Goal: Task Accomplishment & Management: Complete application form

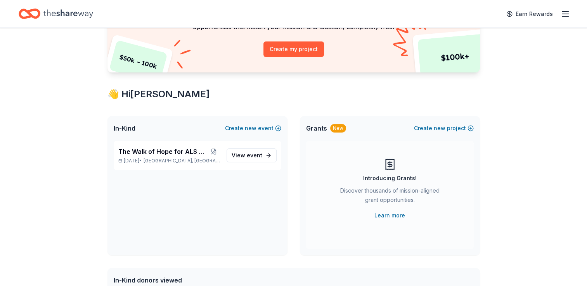
scroll to position [83, 0]
click at [177, 151] on span "The Walk of Hope for ALS Research" at bounding box center [162, 151] width 89 height 9
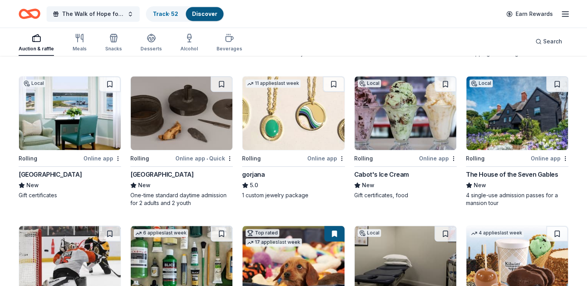
scroll to position [652, 0]
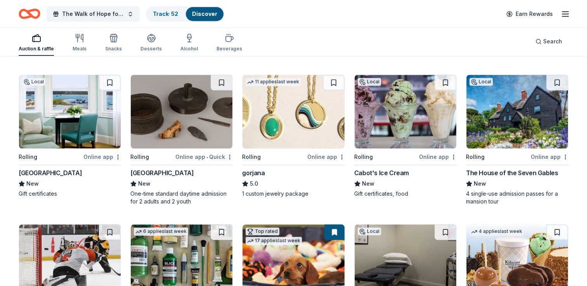
click at [418, 120] on img at bounding box center [406, 112] width 102 height 74
click at [446, 81] on button at bounding box center [446, 83] width 22 height 16
click at [51, 106] on img at bounding box center [70, 112] width 102 height 74
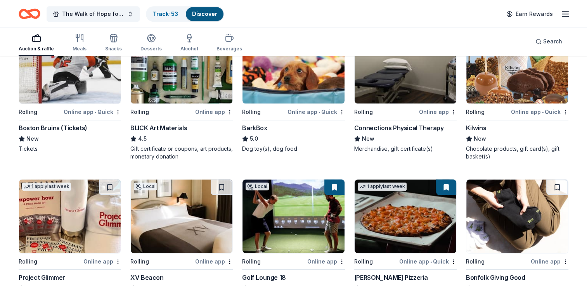
scroll to position [851, 0]
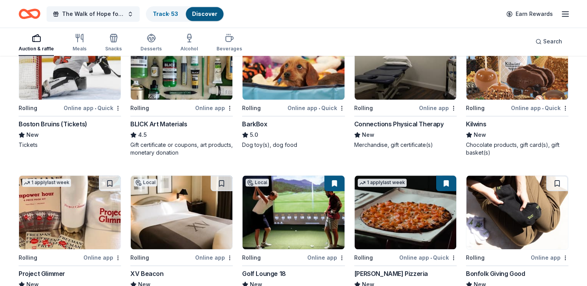
click at [64, 84] on img at bounding box center [70, 63] width 102 height 74
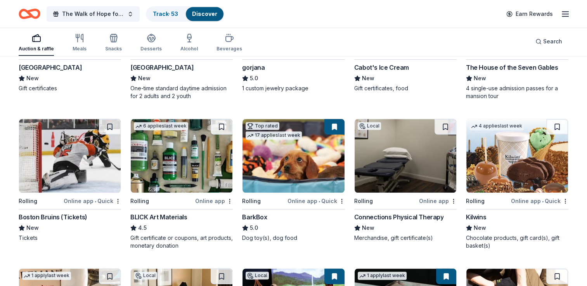
scroll to position [757, 0]
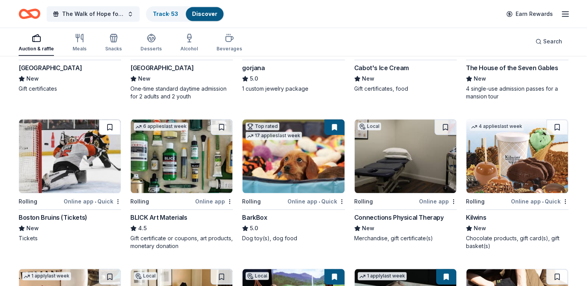
click at [109, 124] on button at bounding box center [110, 128] width 22 height 16
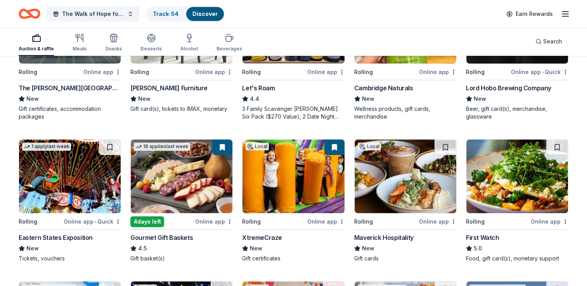
scroll to position [151, 0]
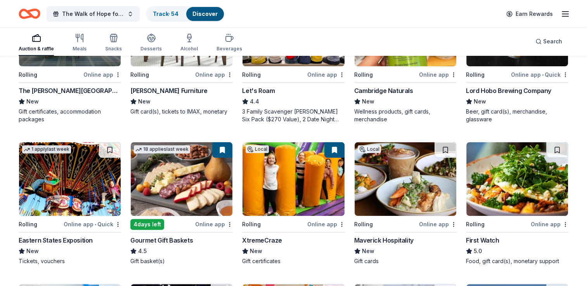
click at [190, 167] on img at bounding box center [182, 179] width 102 height 74
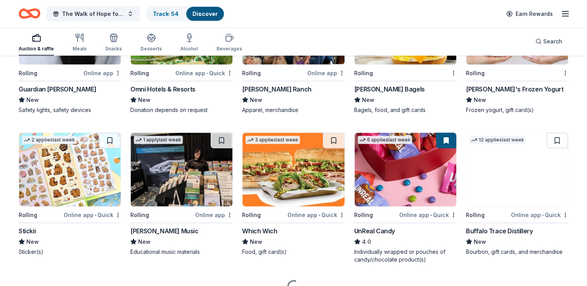
scroll to position [1673, 0]
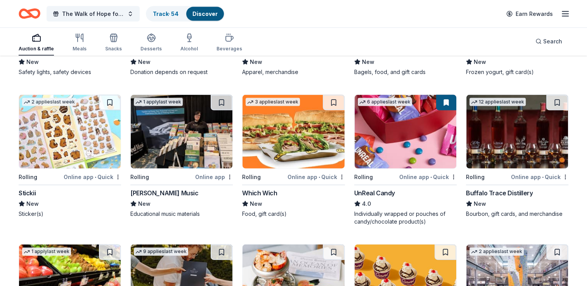
click at [520, 132] on img at bounding box center [517, 132] width 102 height 74
click at [559, 99] on button at bounding box center [557, 103] width 22 height 16
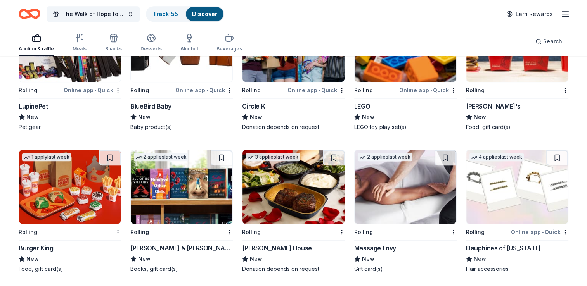
scroll to position [3383, 0]
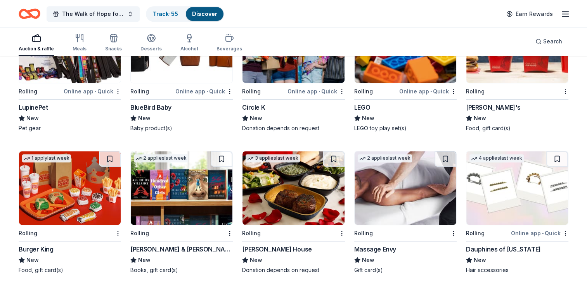
click at [87, 80] on img at bounding box center [70, 46] width 102 height 74
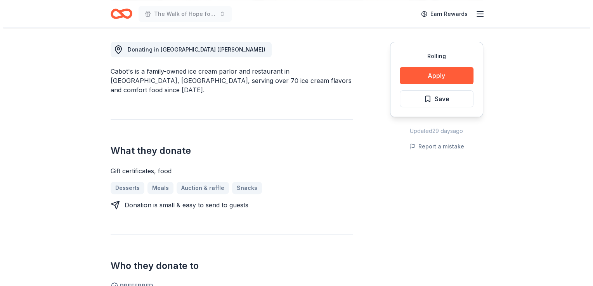
scroll to position [213, 0]
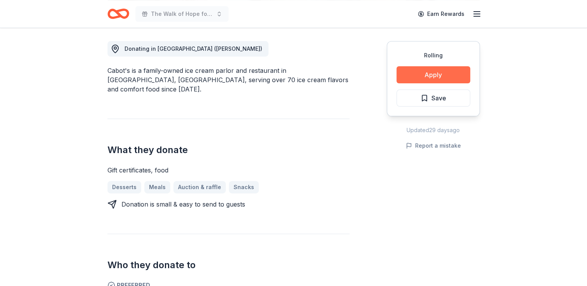
click at [439, 77] on button "Apply" at bounding box center [434, 74] width 74 height 17
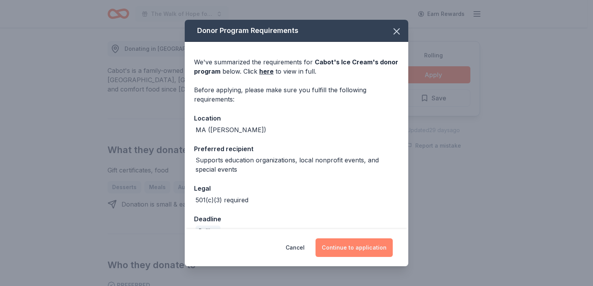
click at [362, 252] on button "Continue to application" at bounding box center [354, 248] width 77 height 19
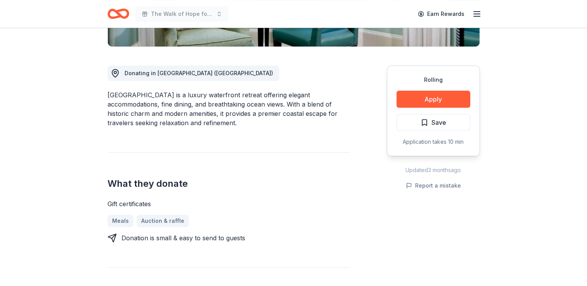
scroll to position [198, 0]
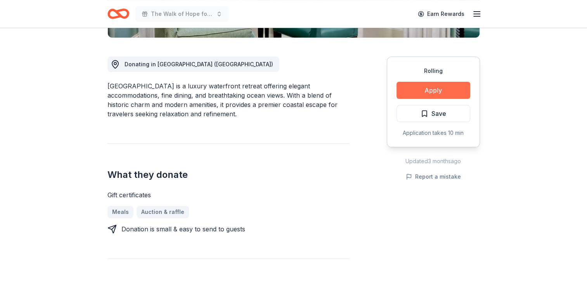
click at [435, 92] on button "Apply" at bounding box center [434, 90] width 74 height 17
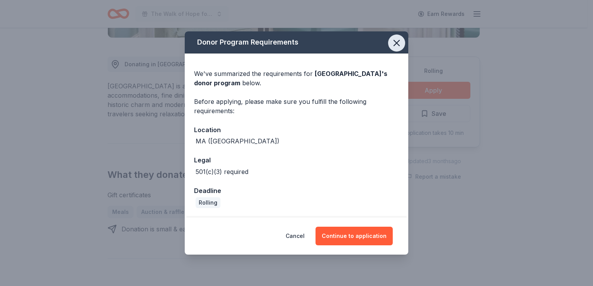
click at [397, 41] on icon "button" at bounding box center [396, 43] width 11 height 11
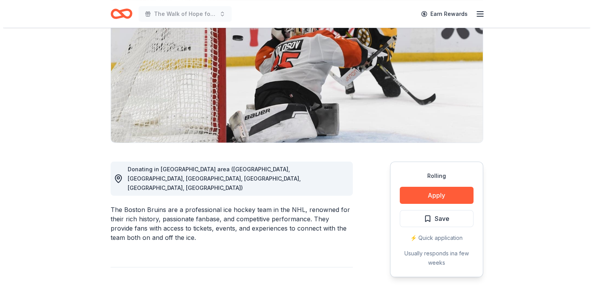
scroll to position [93, 0]
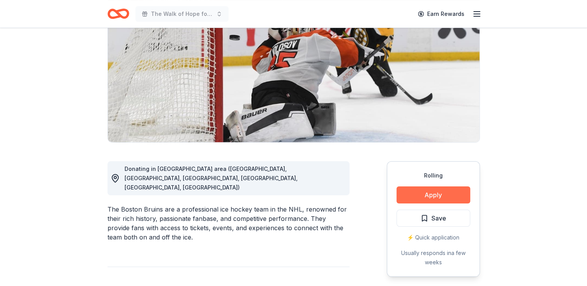
click at [450, 196] on button "Apply" at bounding box center [434, 195] width 74 height 17
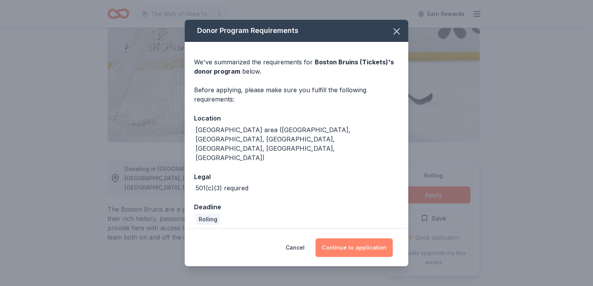
click at [364, 239] on button "Continue to application" at bounding box center [354, 248] width 77 height 19
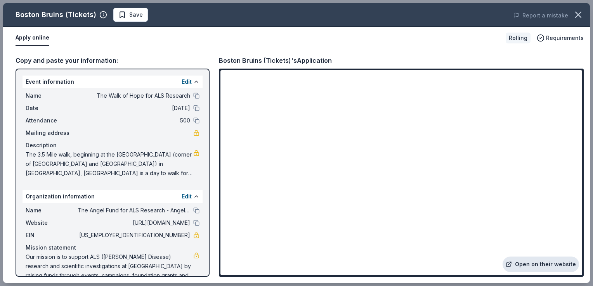
click at [532, 261] on link "Open on their website" at bounding box center [541, 265] width 76 height 16
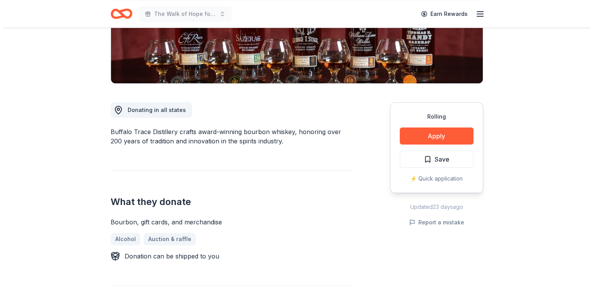
scroll to position [205, 0]
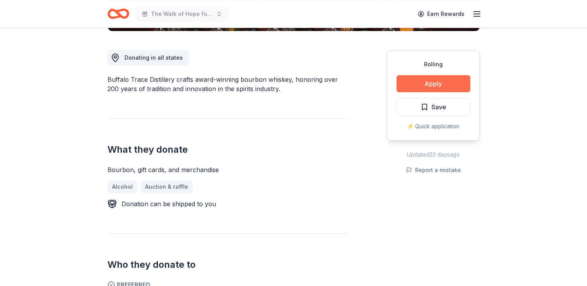
click at [420, 83] on button "Apply" at bounding box center [434, 83] width 74 height 17
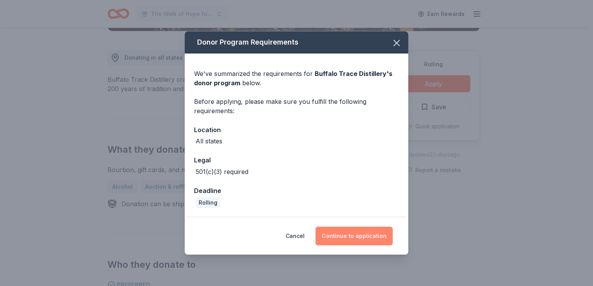
click at [333, 238] on button "Continue to application" at bounding box center [354, 236] width 77 height 19
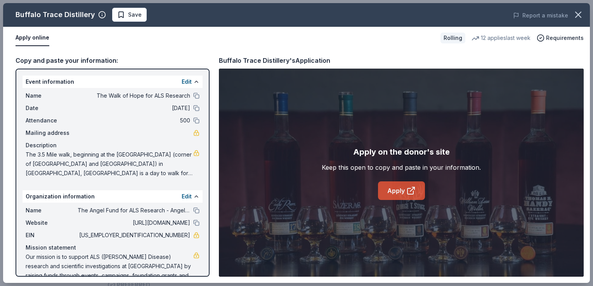
click at [394, 198] on link "Apply" at bounding box center [401, 191] width 47 height 19
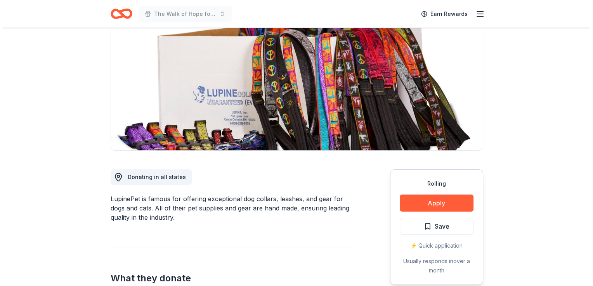
scroll to position [85, 0]
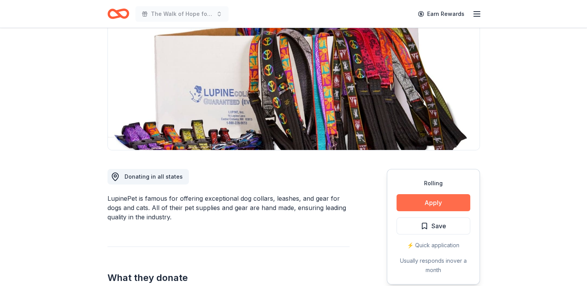
click at [445, 196] on button "Apply" at bounding box center [434, 202] width 74 height 17
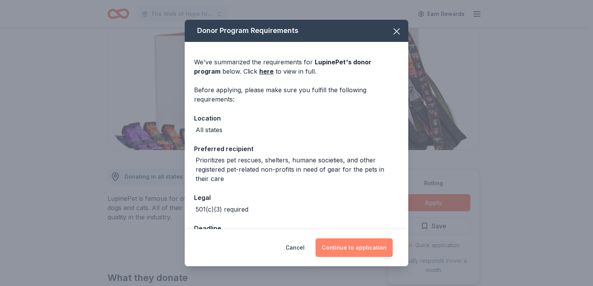
click at [366, 248] on button "Continue to application" at bounding box center [354, 248] width 77 height 19
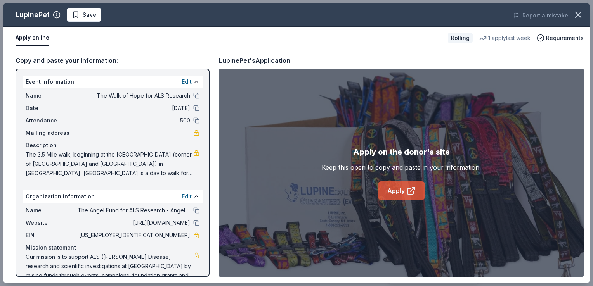
click at [389, 190] on link "Apply" at bounding box center [401, 191] width 47 height 19
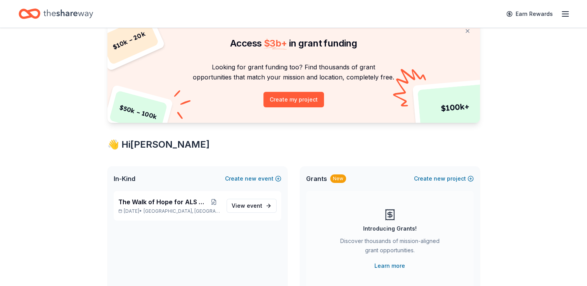
scroll to position [31, 0]
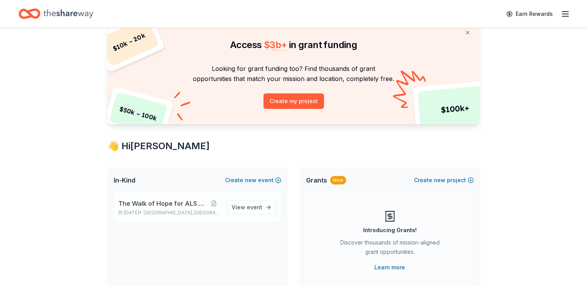
click at [173, 199] on span "The Walk of Hope for ALS Research" at bounding box center [162, 203] width 89 height 9
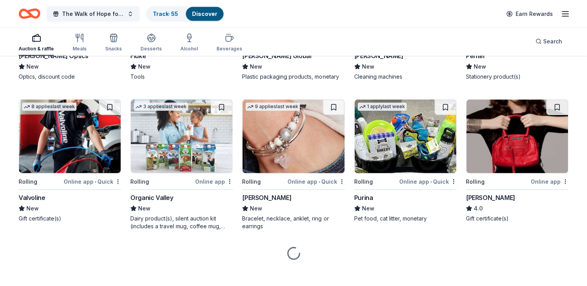
scroll to position [2252, 0]
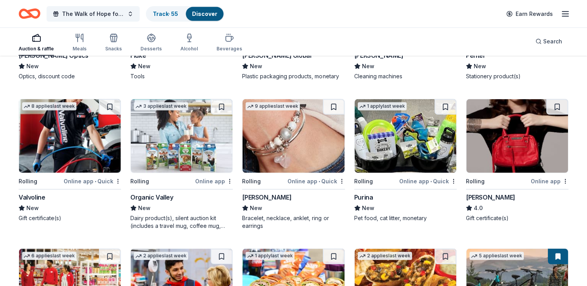
click at [180, 139] on img at bounding box center [182, 136] width 102 height 74
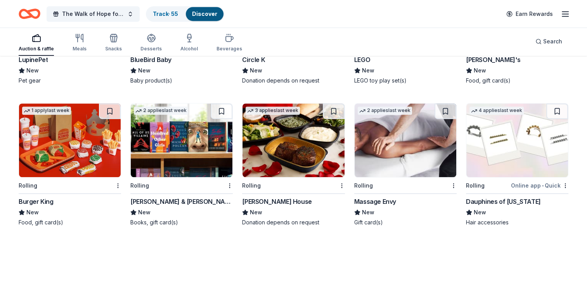
scroll to position [3437, 0]
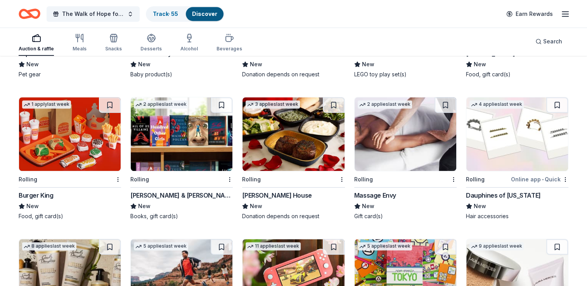
click at [289, 120] on img at bounding box center [294, 134] width 102 height 74
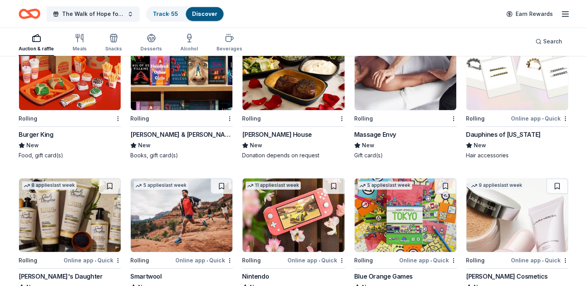
click at [143, 77] on img at bounding box center [182, 73] width 102 height 74
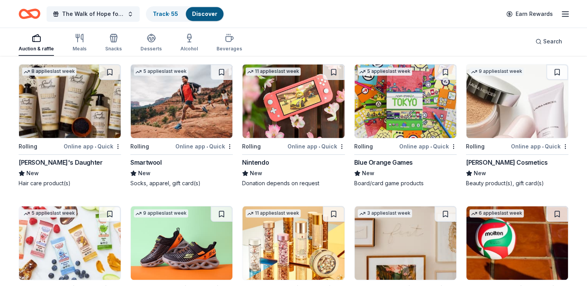
scroll to position [3612, 0]
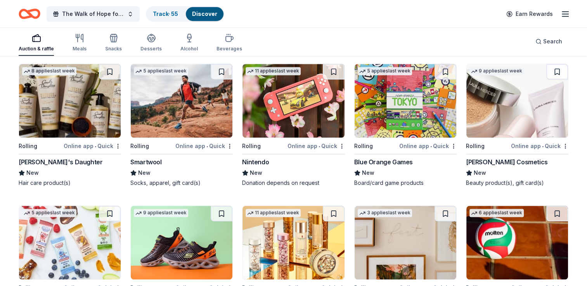
click at [314, 110] on img at bounding box center [294, 101] width 102 height 74
click at [334, 67] on button at bounding box center [334, 72] width 22 height 16
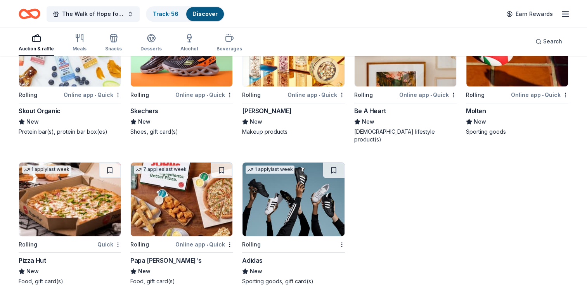
scroll to position [3806, 0]
click at [87, 71] on img at bounding box center [70, 49] width 102 height 74
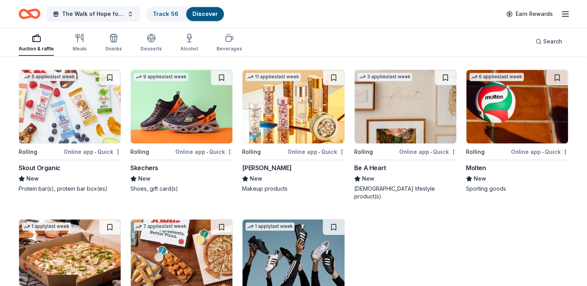
scroll to position [3743, 0]
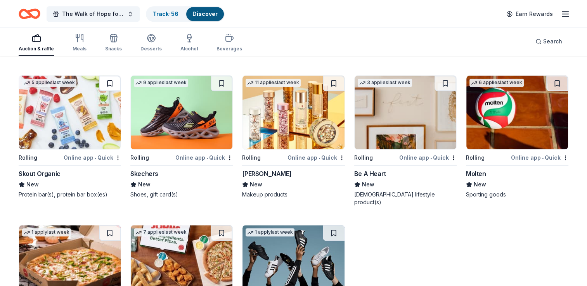
click at [110, 81] on button at bounding box center [110, 84] width 22 height 16
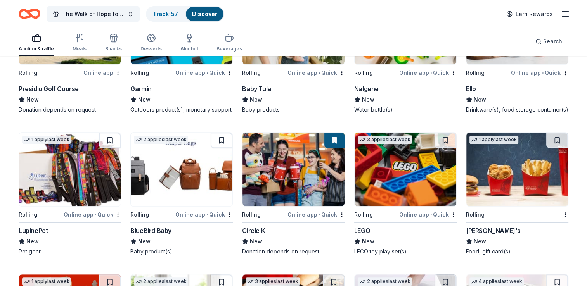
scroll to position [3259, 0]
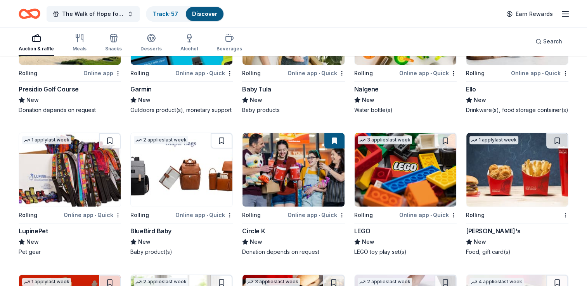
click at [418, 164] on img at bounding box center [406, 170] width 102 height 74
click at [445, 137] on button at bounding box center [446, 141] width 22 height 16
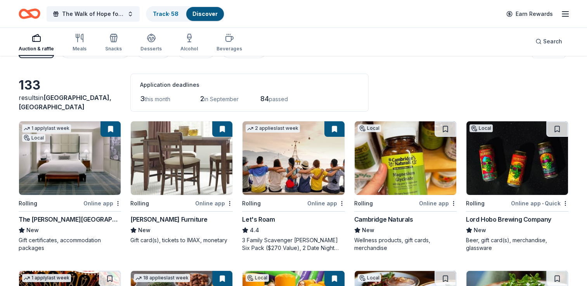
scroll to position [0, 0]
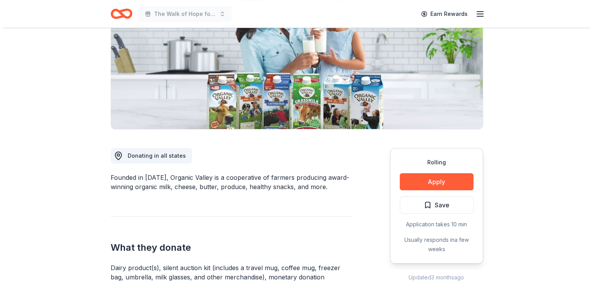
scroll to position [191, 0]
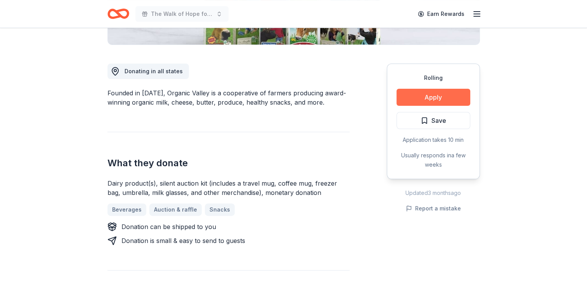
click at [437, 98] on button "Apply" at bounding box center [434, 97] width 74 height 17
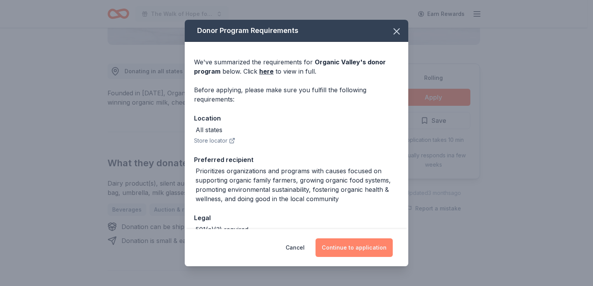
click at [359, 247] on button "Continue to application" at bounding box center [354, 248] width 77 height 19
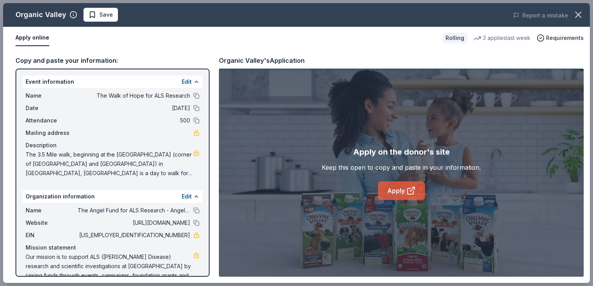
drag, startPoint x: 359, startPoint y: 247, endPoint x: 400, endPoint y: 187, distance: 72.6
click at [400, 187] on div "Apply on the donor's site Keep this open to copy and paste in your information.…" at bounding box center [401, 173] width 365 height 208
click at [388, 189] on link "Apply" at bounding box center [401, 191] width 47 height 19
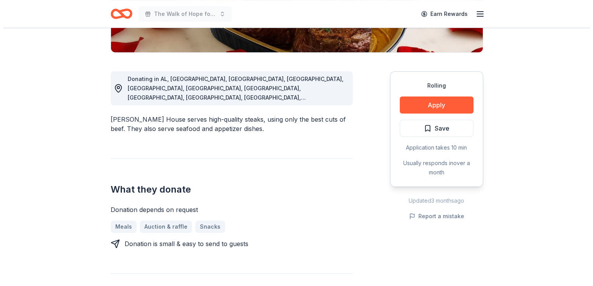
scroll to position [184, 0]
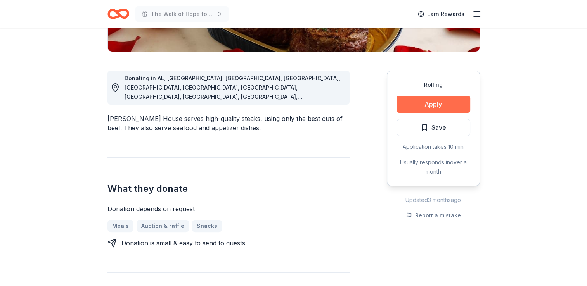
click at [436, 103] on button "Apply" at bounding box center [434, 104] width 74 height 17
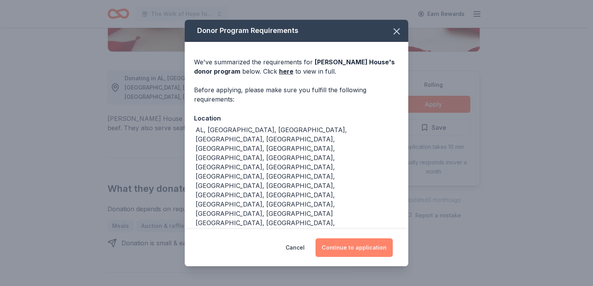
click at [354, 239] on button "Continue to application" at bounding box center [354, 248] width 77 height 19
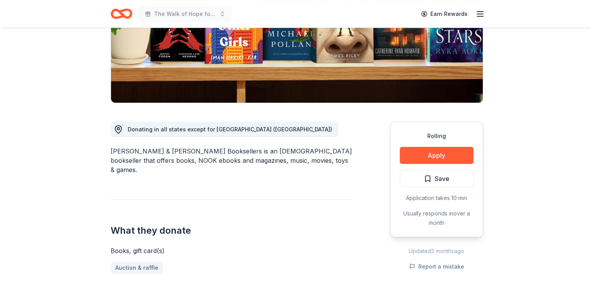
scroll to position [133, 0]
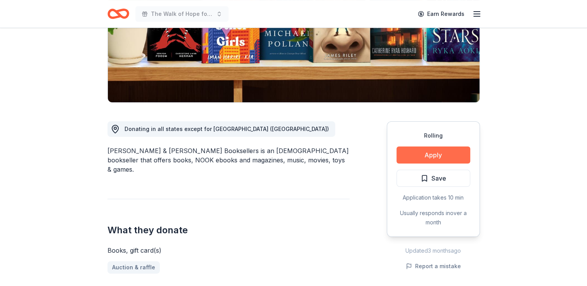
click at [435, 156] on button "Apply" at bounding box center [434, 155] width 74 height 17
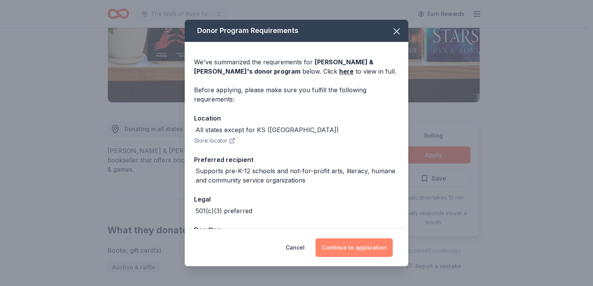
click at [355, 246] on button "Continue to application" at bounding box center [354, 248] width 77 height 19
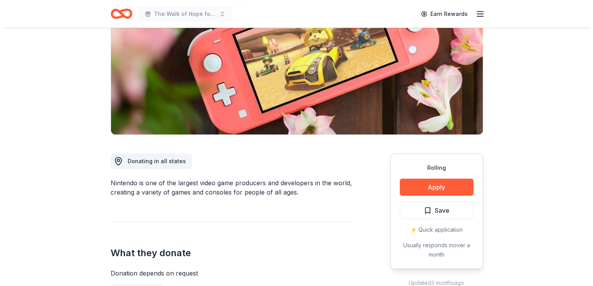
scroll to position [103, 0]
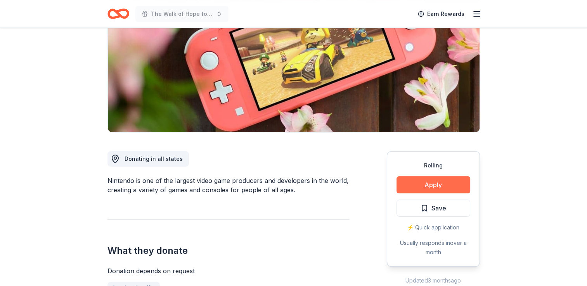
click at [438, 179] on button "Apply" at bounding box center [434, 185] width 74 height 17
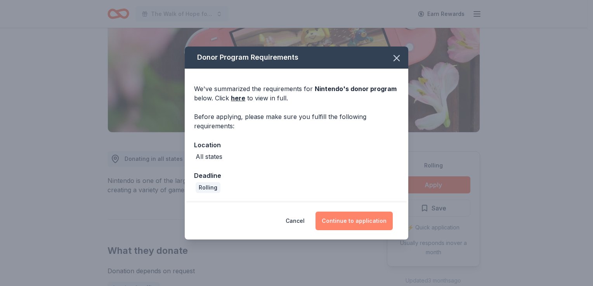
click at [370, 220] on button "Continue to application" at bounding box center [354, 221] width 77 height 19
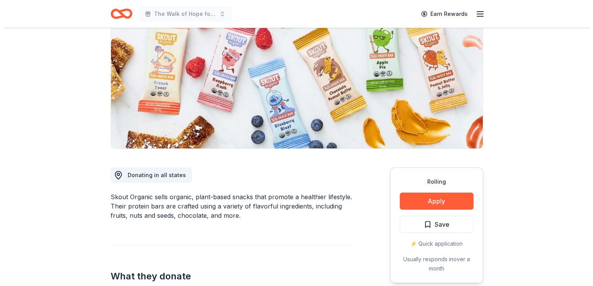
scroll to position [164, 0]
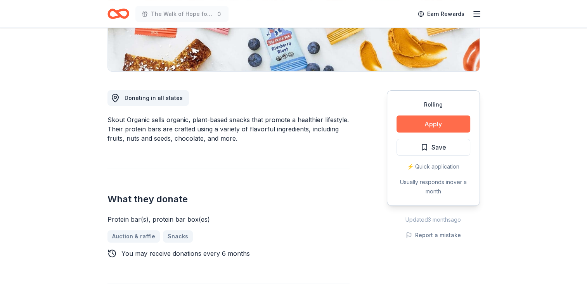
click at [412, 119] on button "Apply" at bounding box center [434, 124] width 74 height 17
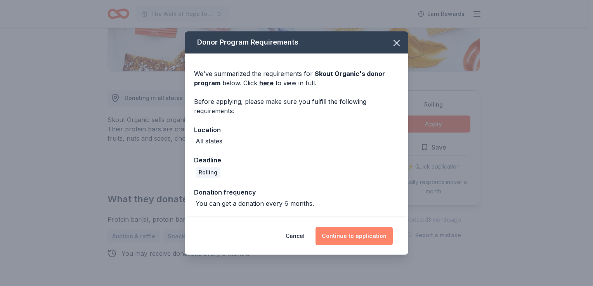
click at [361, 239] on button "Continue to application" at bounding box center [354, 236] width 77 height 19
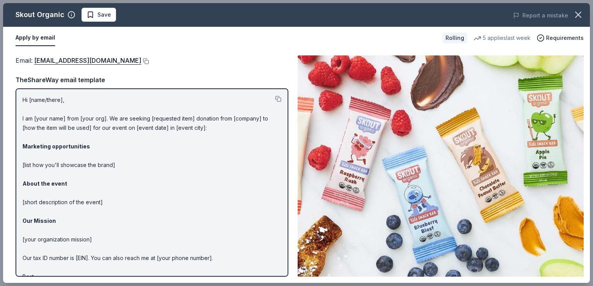
scroll to position [20, 0]
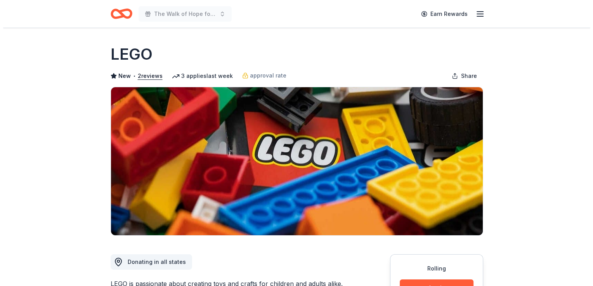
scroll to position [114, 0]
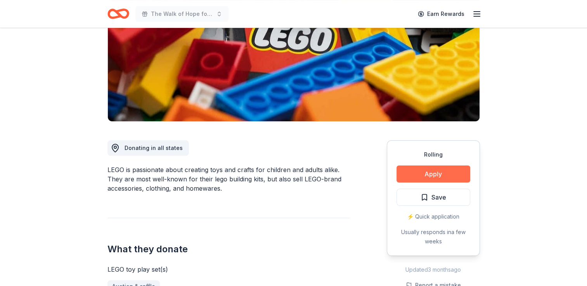
click at [423, 179] on button "Apply" at bounding box center [434, 174] width 74 height 17
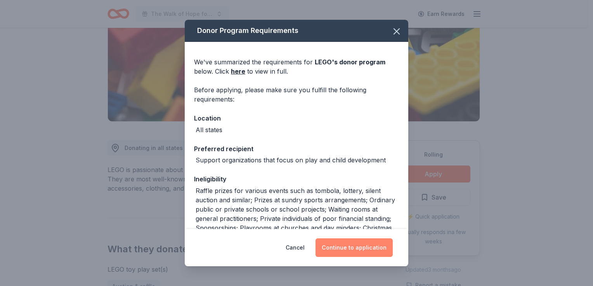
click at [366, 249] on button "Continue to application" at bounding box center [354, 248] width 77 height 19
